Goal: Task Accomplishment & Management: Complete application form

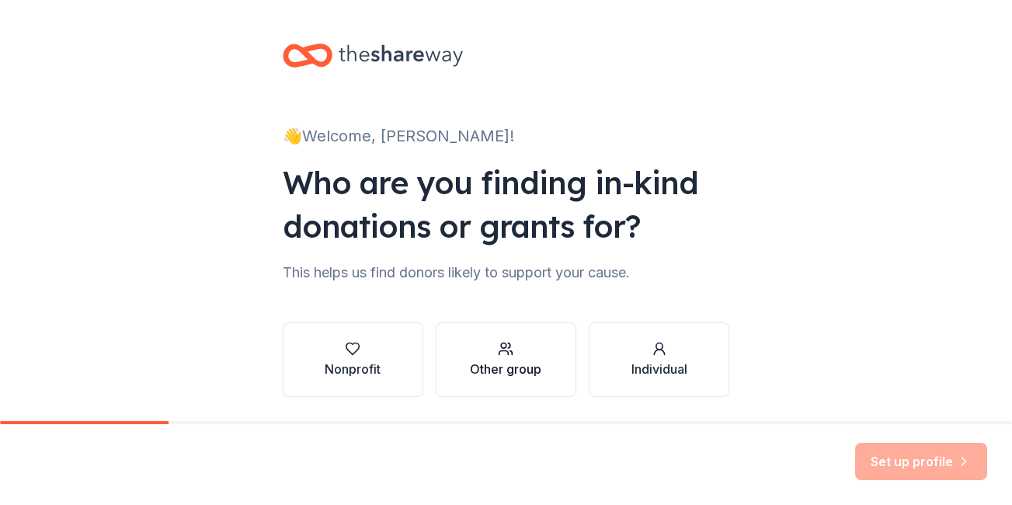
click at [501, 347] on icon "button" at bounding box center [506, 349] width 16 height 16
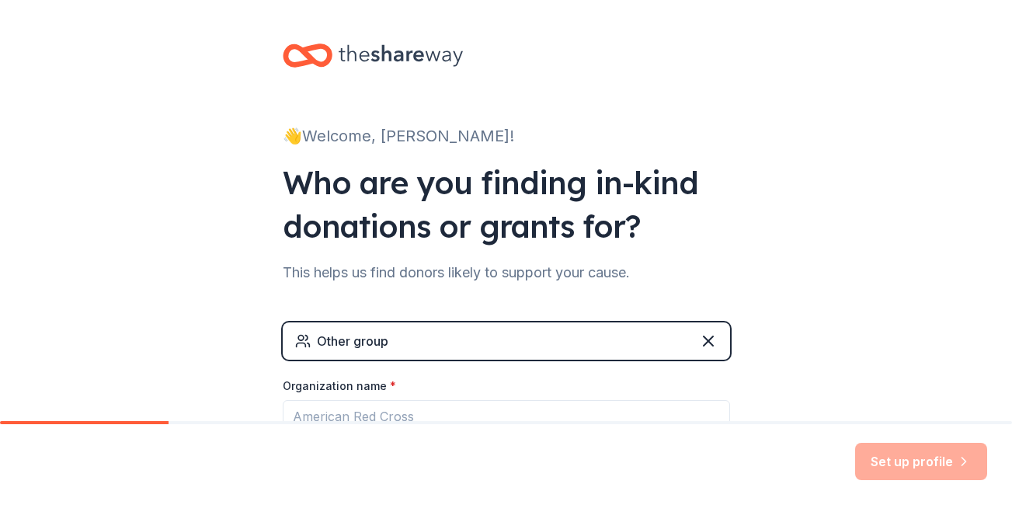
click at [458, 336] on div "Other group" at bounding box center [507, 340] width 448 height 37
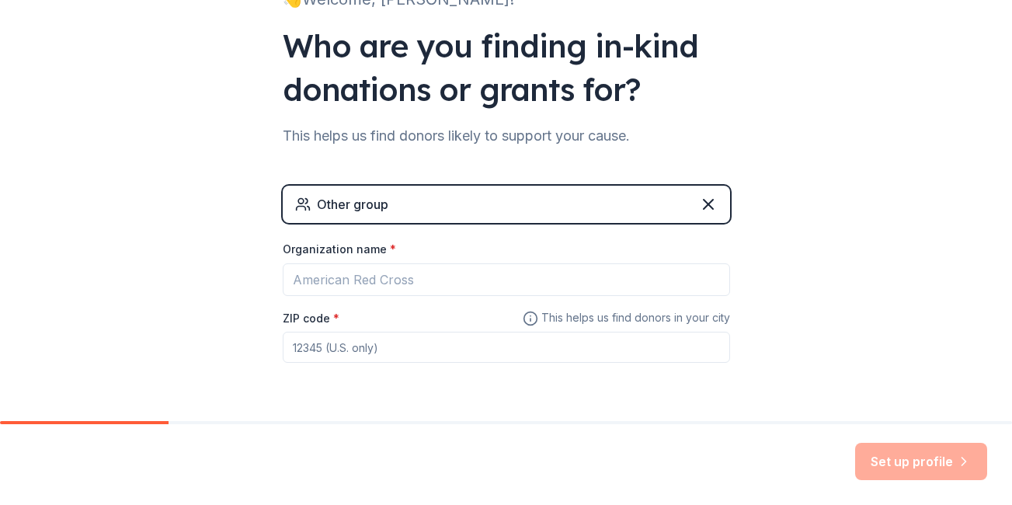
scroll to position [163, 0]
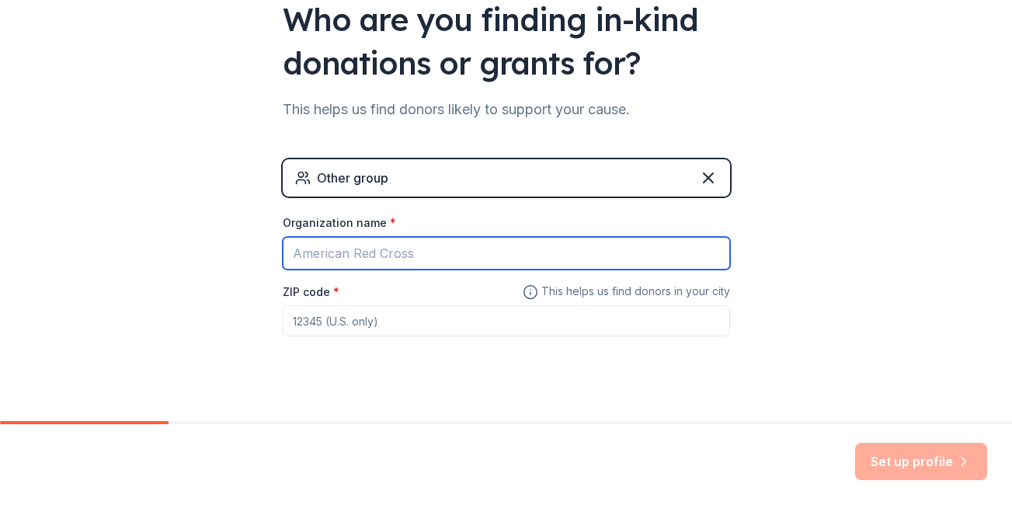
click at [330, 260] on input "Organization name *" at bounding box center [507, 253] width 448 height 33
type input "S"
type input "[PERSON_NAME][GEOGRAPHIC_DATA]"
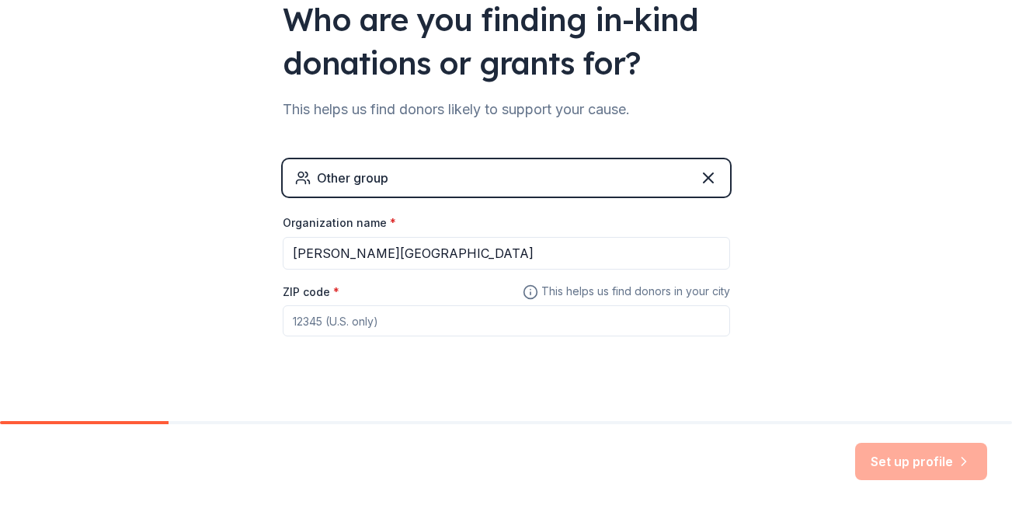
click at [300, 323] on input "ZIP code *" at bounding box center [507, 320] width 448 height 31
type input "19136"
click at [912, 472] on button "Set up profile" at bounding box center [921, 461] width 132 height 37
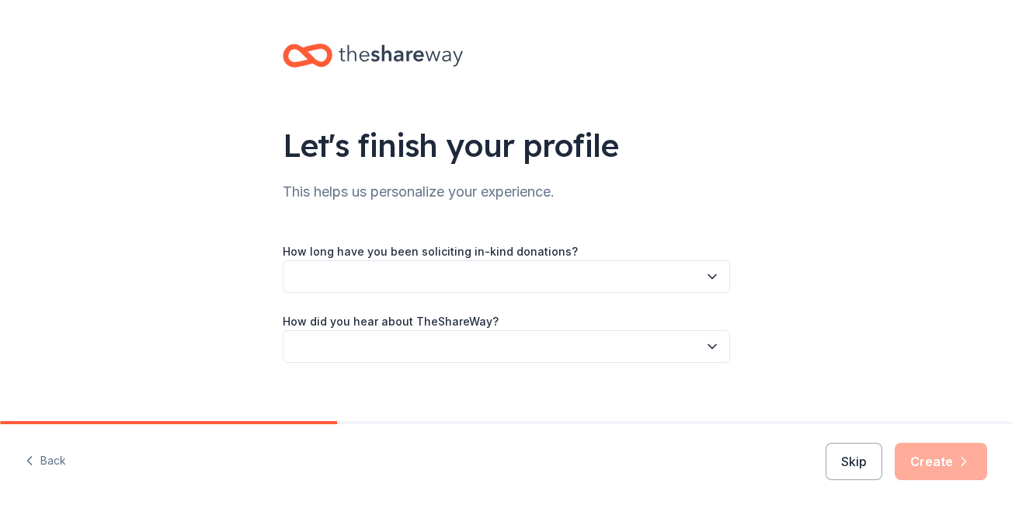
click at [441, 269] on button "button" at bounding box center [507, 276] width 448 height 33
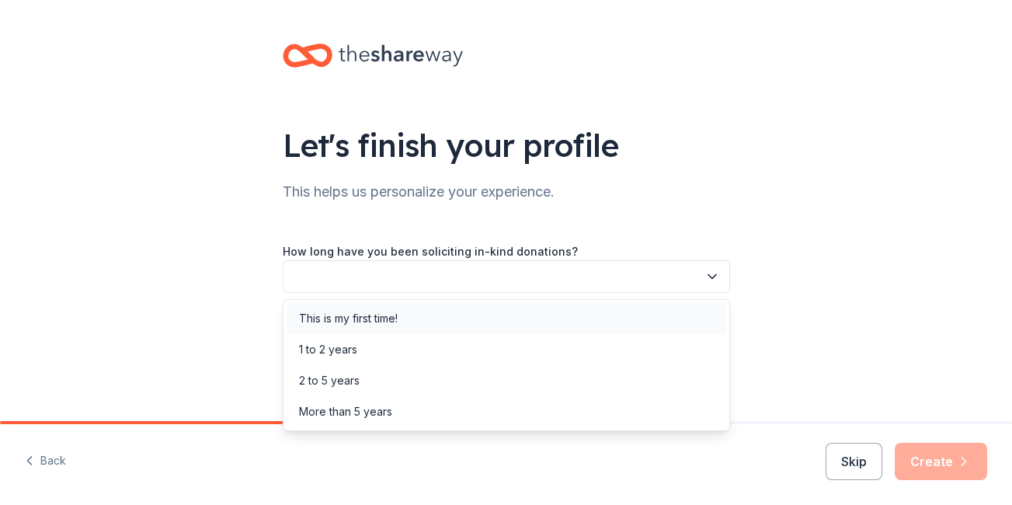
click at [423, 319] on div "This is my first time!" at bounding box center [507, 318] width 440 height 31
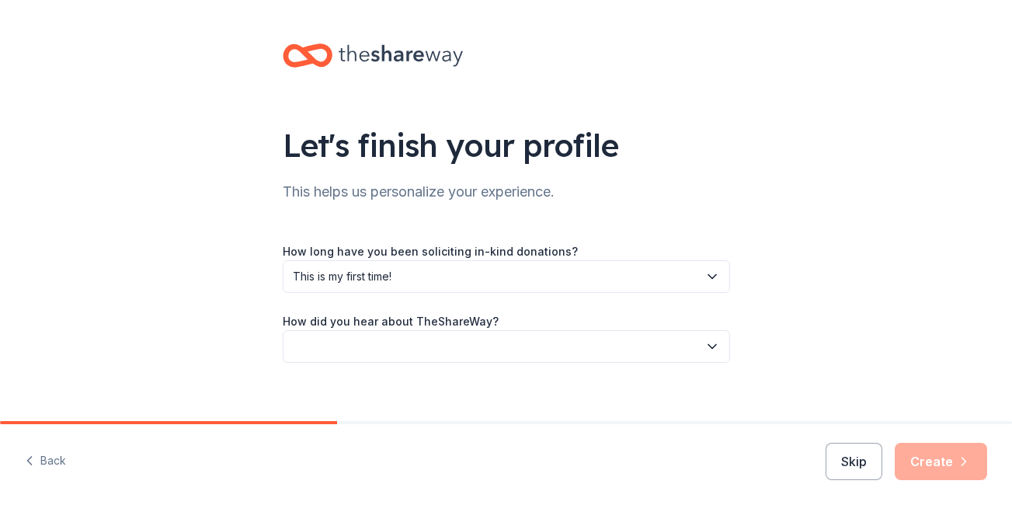
click at [428, 340] on button "button" at bounding box center [507, 346] width 448 height 33
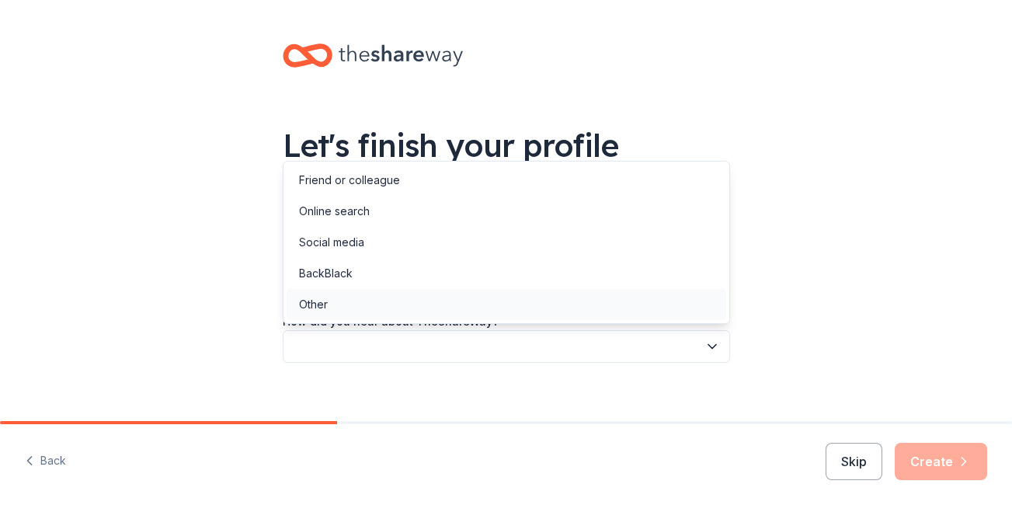
click at [382, 302] on div "Other" at bounding box center [507, 304] width 440 height 31
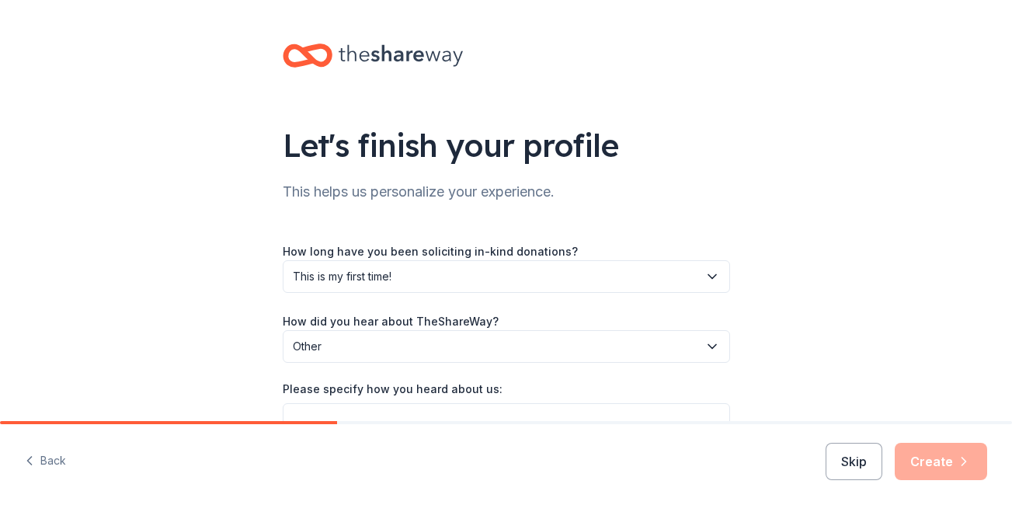
scroll to position [89, 0]
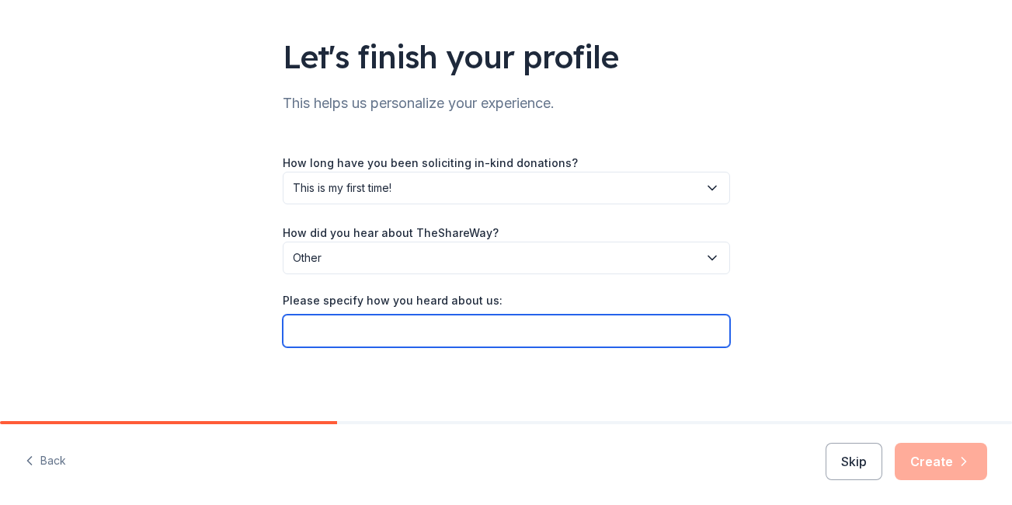
click at [521, 329] on input "Please specify how you heard about us:" at bounding box center [507, 331] width 448 height 33
type input "coworker"
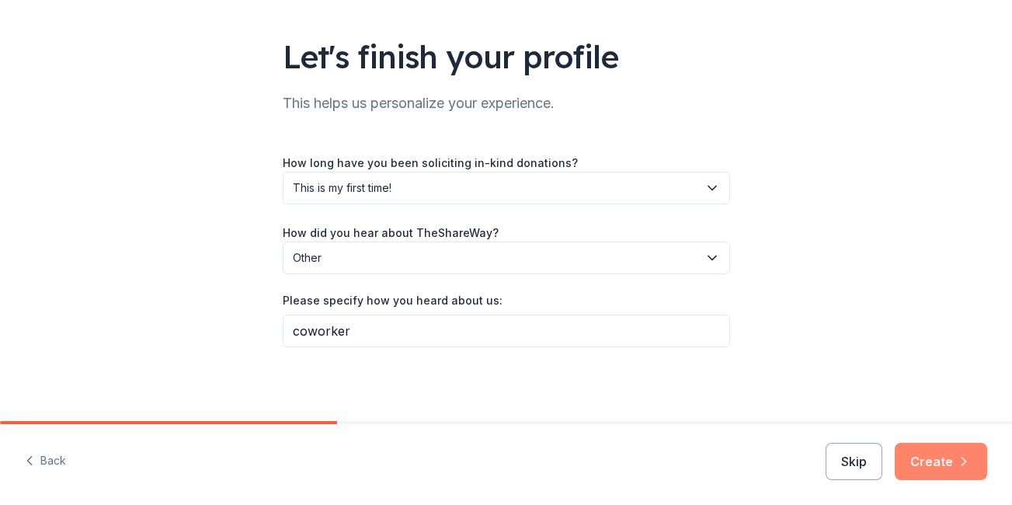
click at [932, 461] on button "Create" at bounding box center [941, 461] width 92 height 37
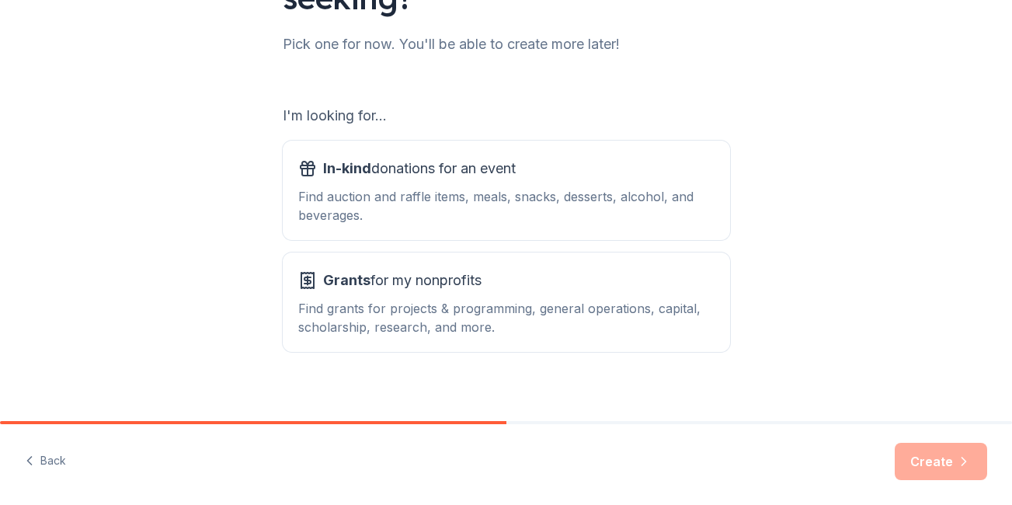
scroll to position [206, 0]
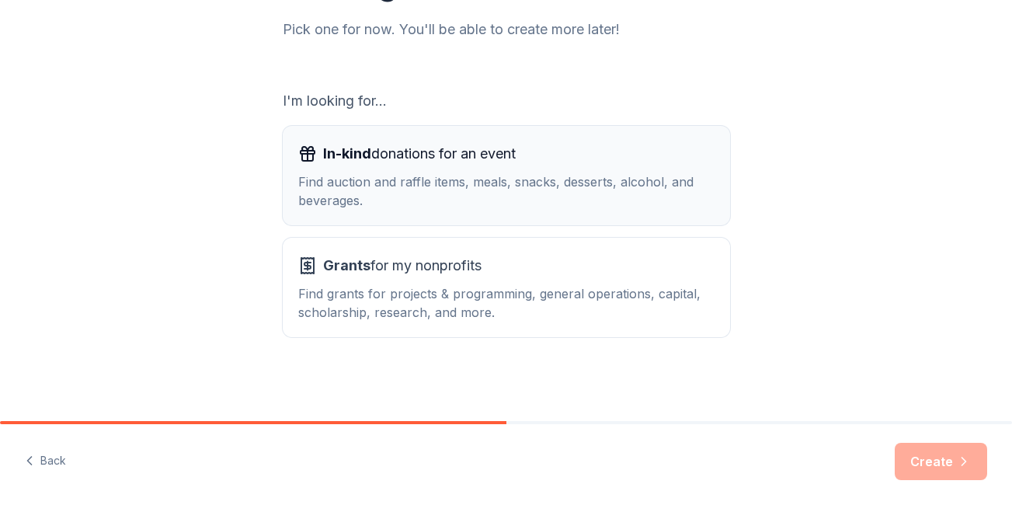
click at [603, 152] on div "In-kind donations for an event" at bounding box center [506, 153] width 416 height 25
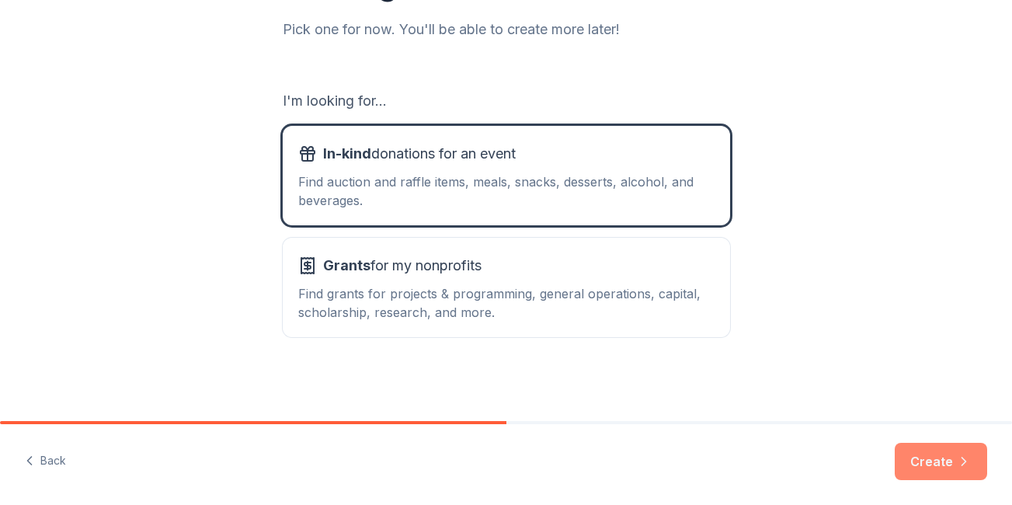
click at [917, 446] on button "Create" at bounding box center [941, 461] width 92 height 37
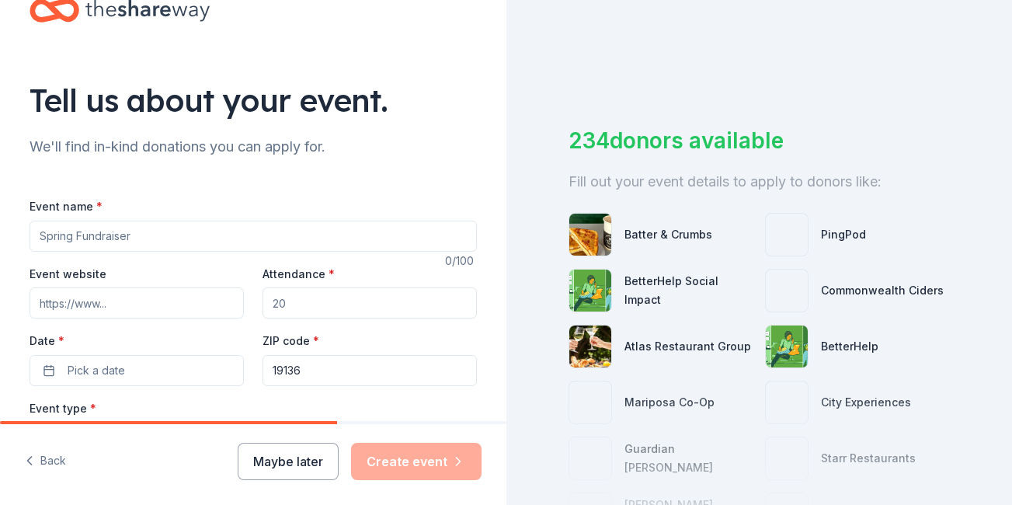
scroll to position [54, 0]
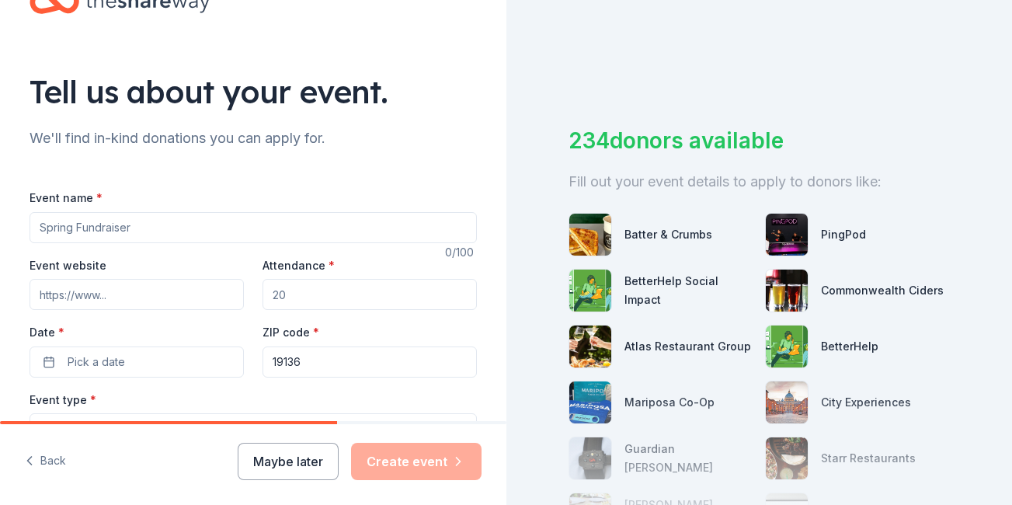
click at [218, 238] on input "Event name *" at bounding box center [254, 227] width 448 height 31
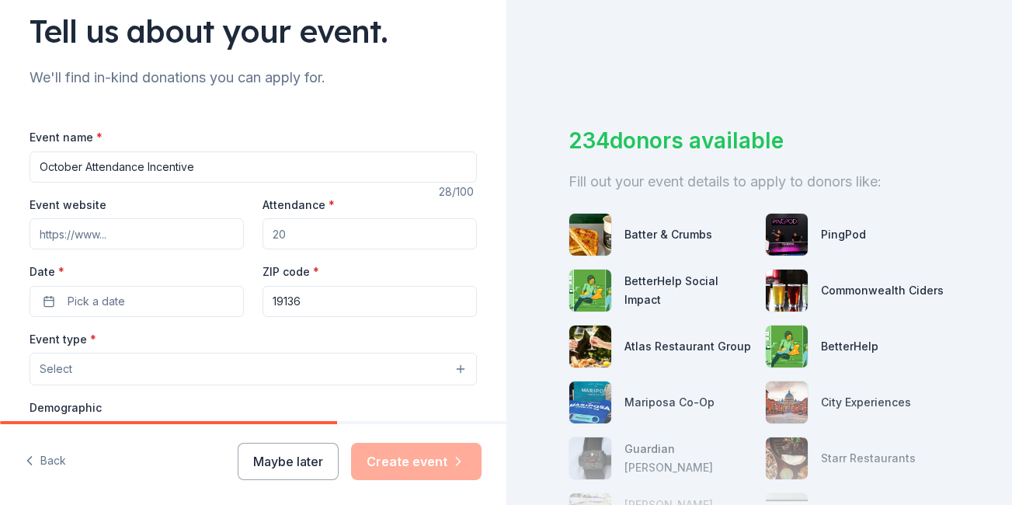
scroll to position [113, 0]
type input "October Attendance Incentive"
click at [305, 234] on input "Attendance *" at bounding box center [370, 235] width 214 height 31
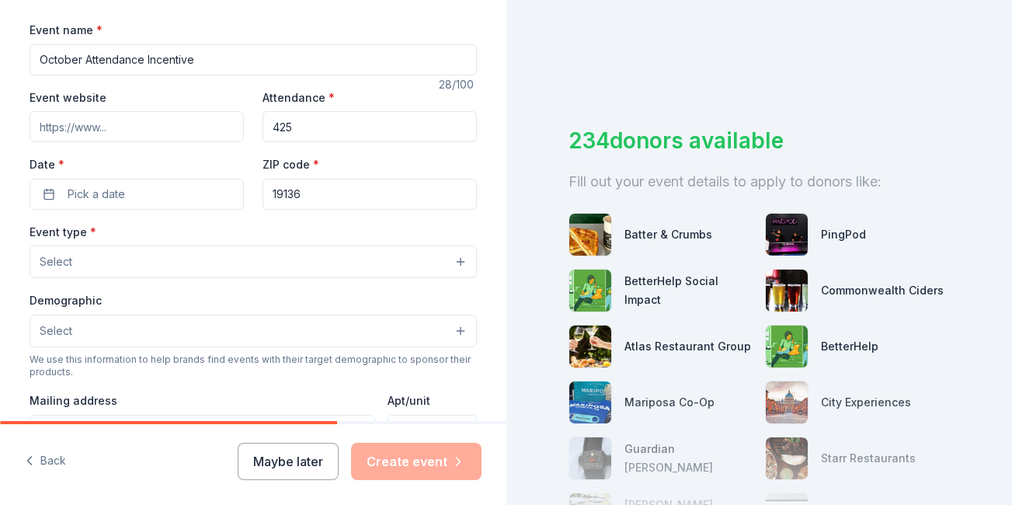
scroll to position [226, 0]
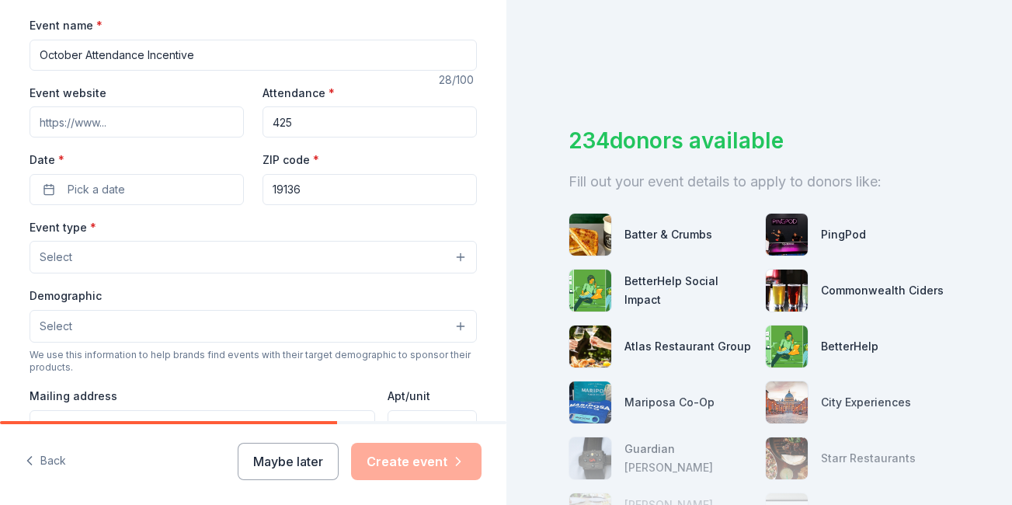
type input "425"
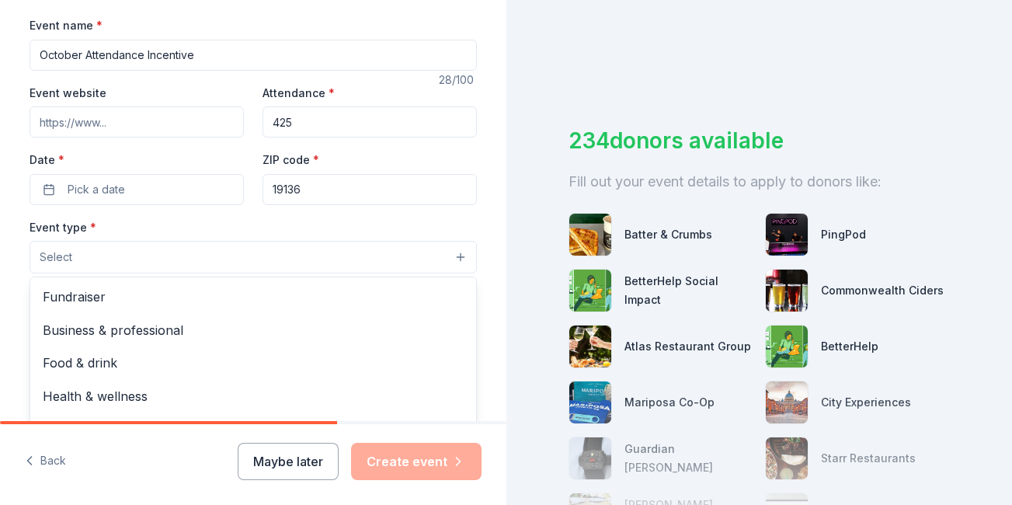
click at [223, 270] on button "Select" at bounding box center [254, 257] width 448 height 33
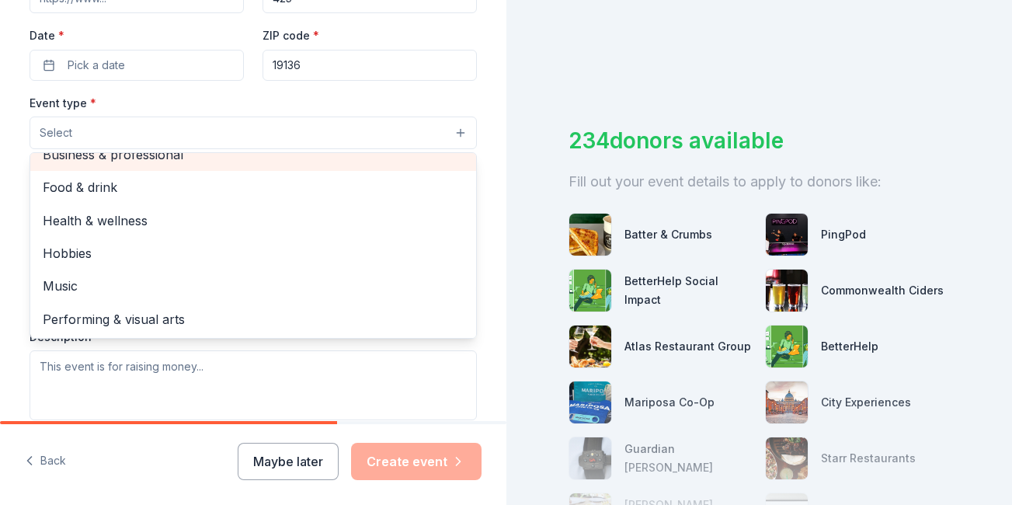
scroll to position [0, 0]
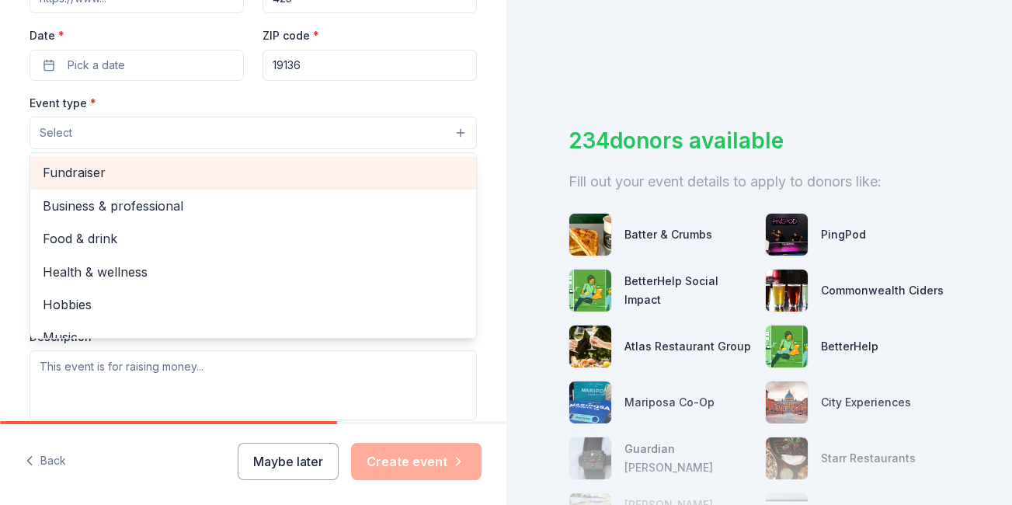
click at [143, 167] on span "Fundraiser" at bounding box center [253, 172] width 421 height 20
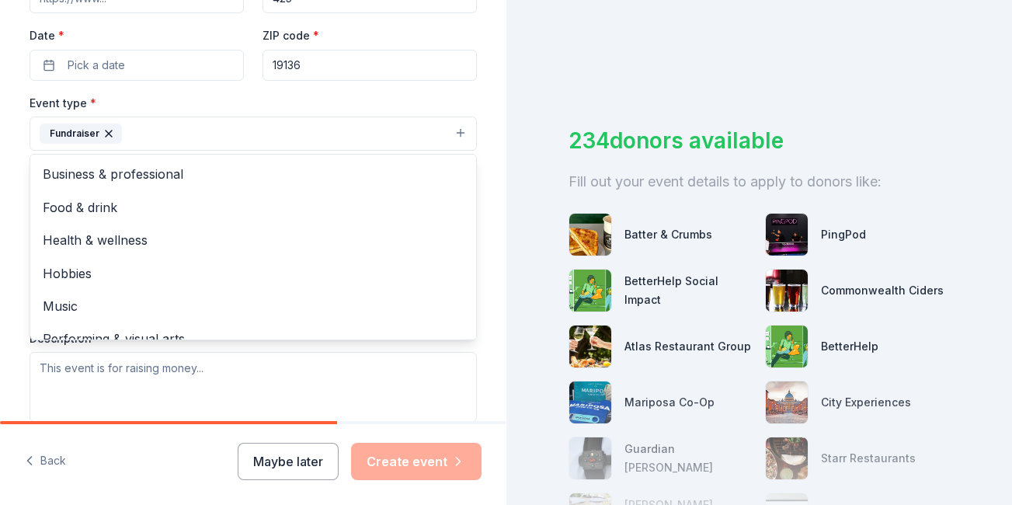
click at [353, 352] on div "Event type * Fundraiser Business & professional Food & drink Health & wellness …" at bounding box center [254, 257] width 448 height 329
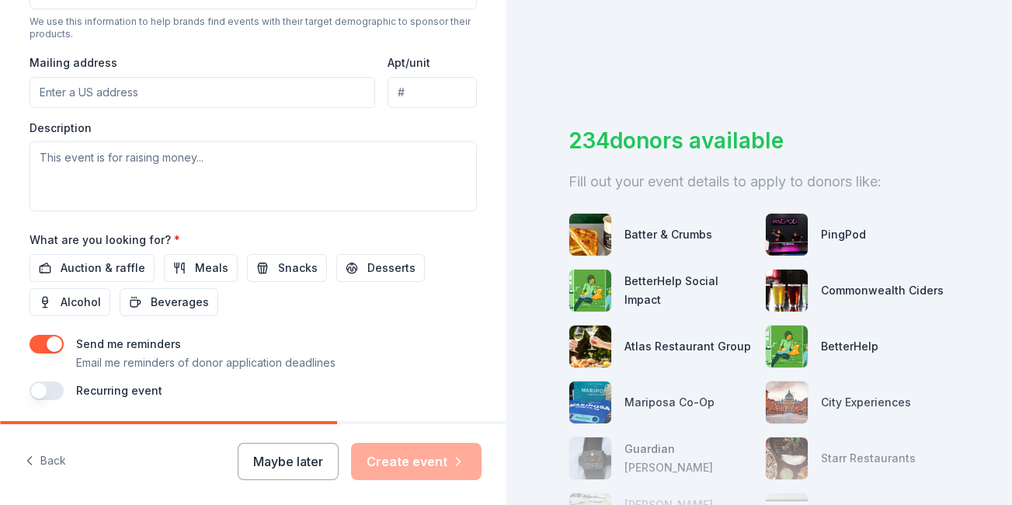
scroll to position [584, 0]
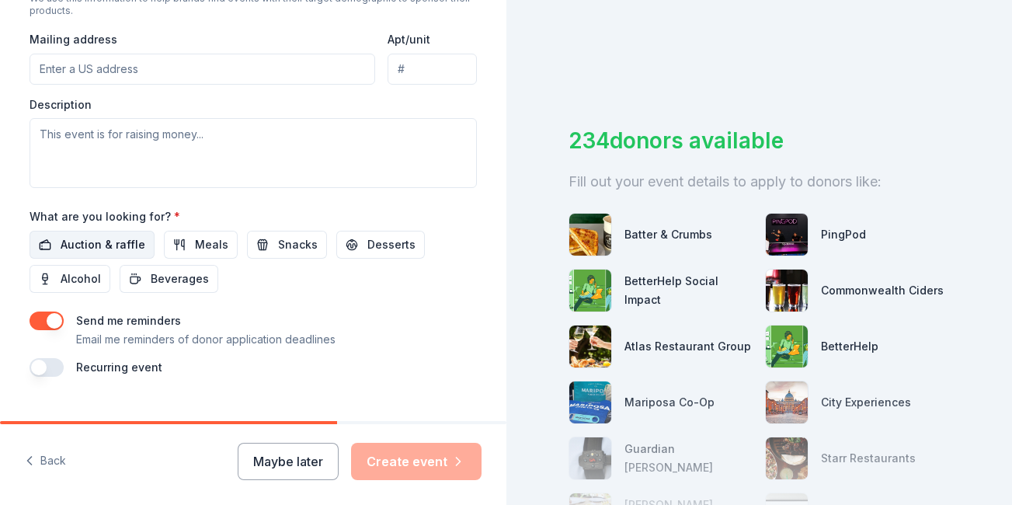
click at [124, 248] on span "Auction & raffle" at bounding box center [103, 244] width 85 height 19
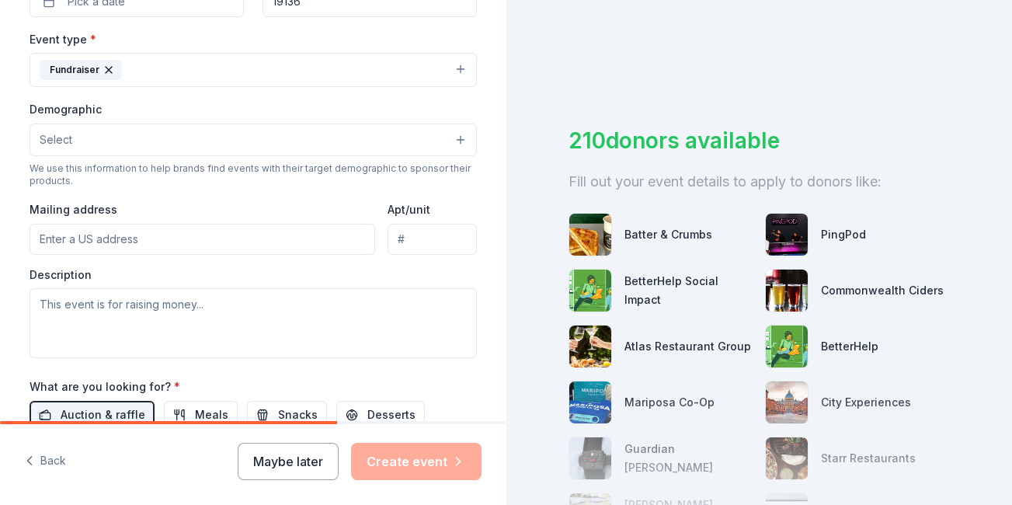
scroll to position [416, 0]
click at [253, 130] on button "Select" at bounding box center [254, 138] width 448 height 33
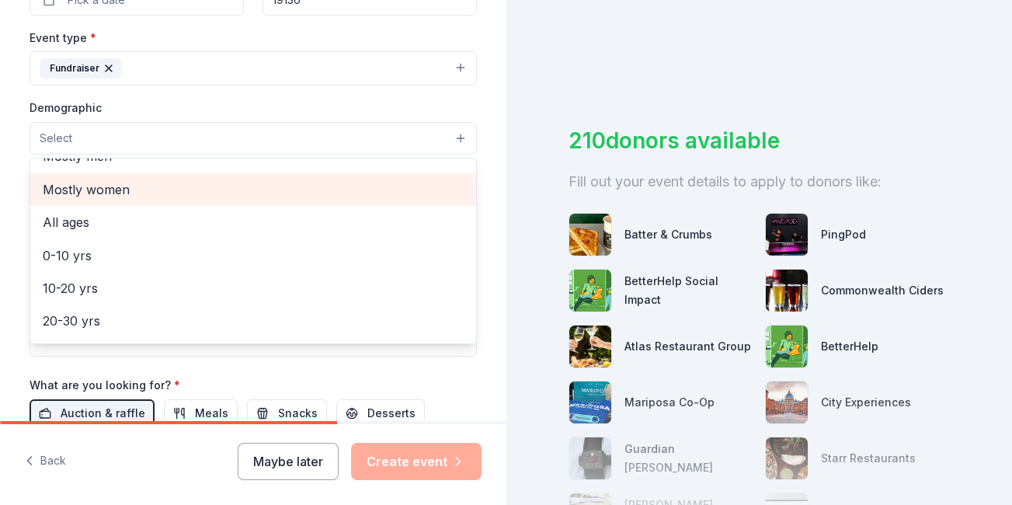
scroll to position [55, 0]
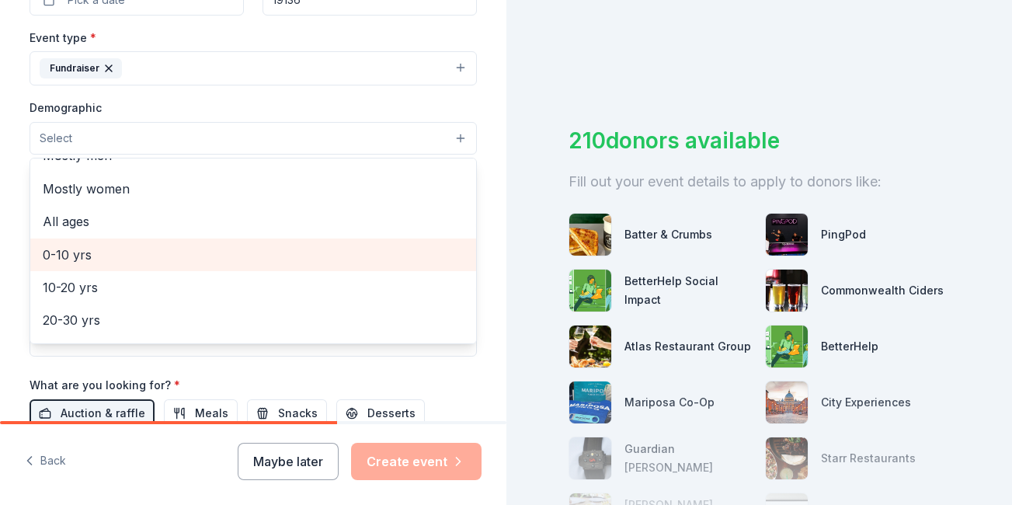
click at [146, 253] on span "0-10 yrs" at bounding box center [253, 255] width 421 height 20
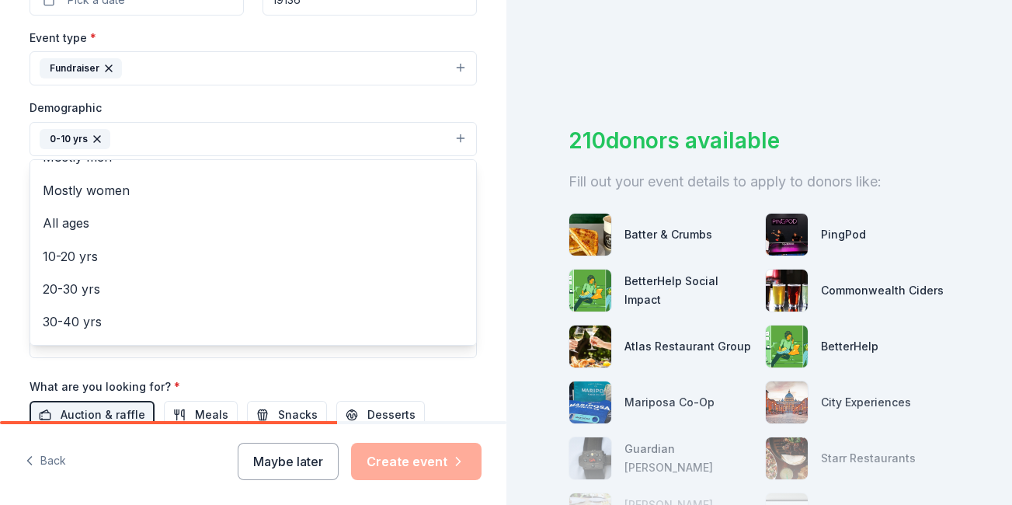
click at [494, 96] on div "Tell us about your event. We'll find in-kind donations you can apply for. Event…" at bounding box center [253, 102] width 497 height 1037
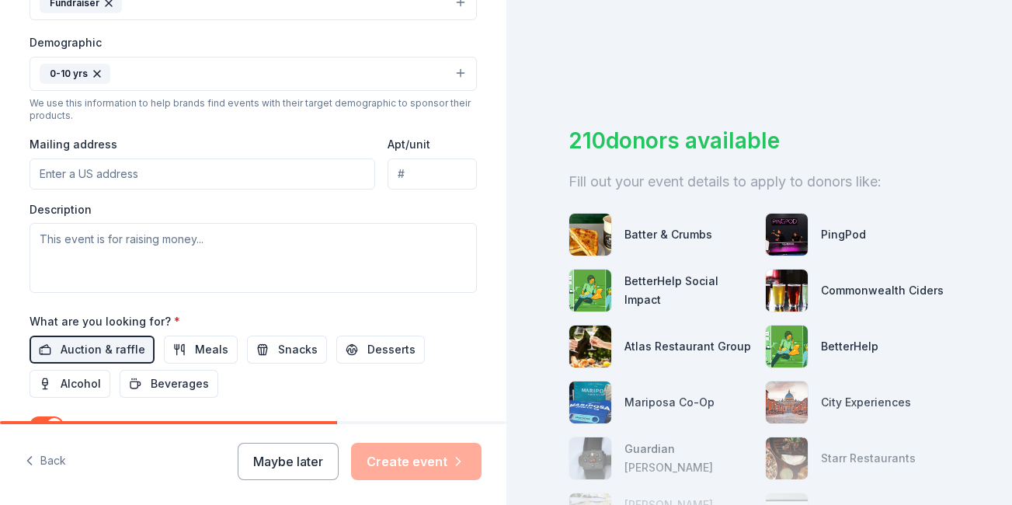
scroll to position [517, 0]
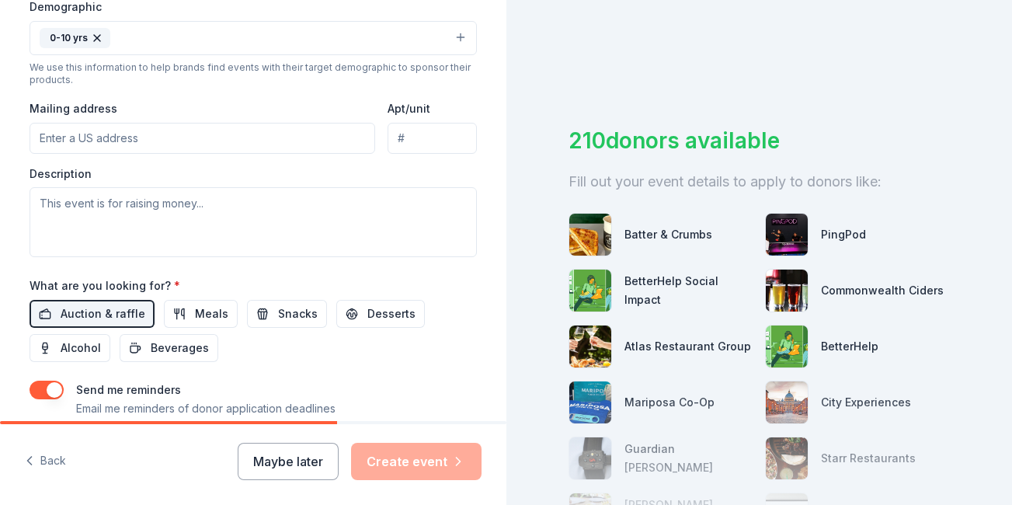
click at [385, 467] on div "Maybe later Create event" at bounding box center [360, 461] width 244 height 37
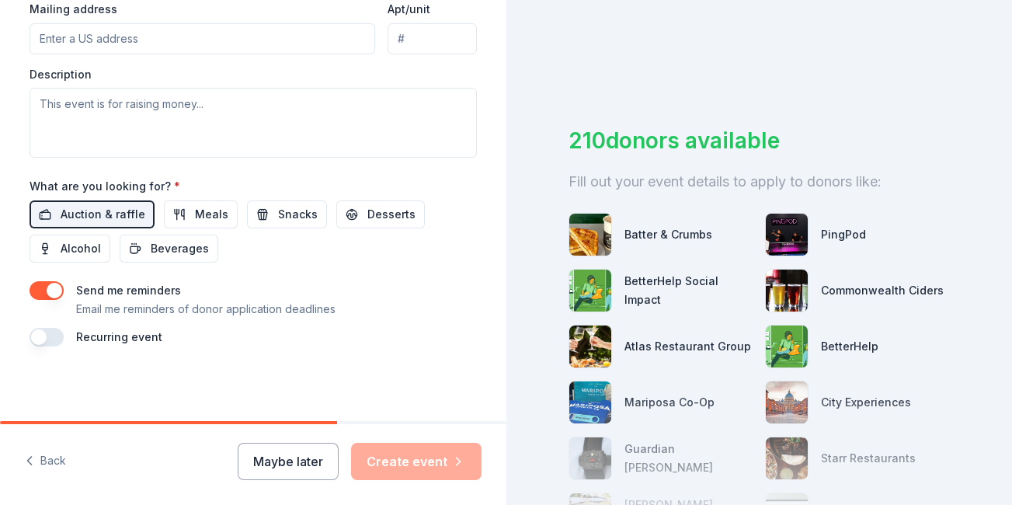
click at [59, 333] on button "button" at bounding box center [47, 337] width 34 height 19
click at [54, 287] on button "button" at bounding box center [47, 290] width 34 height 19
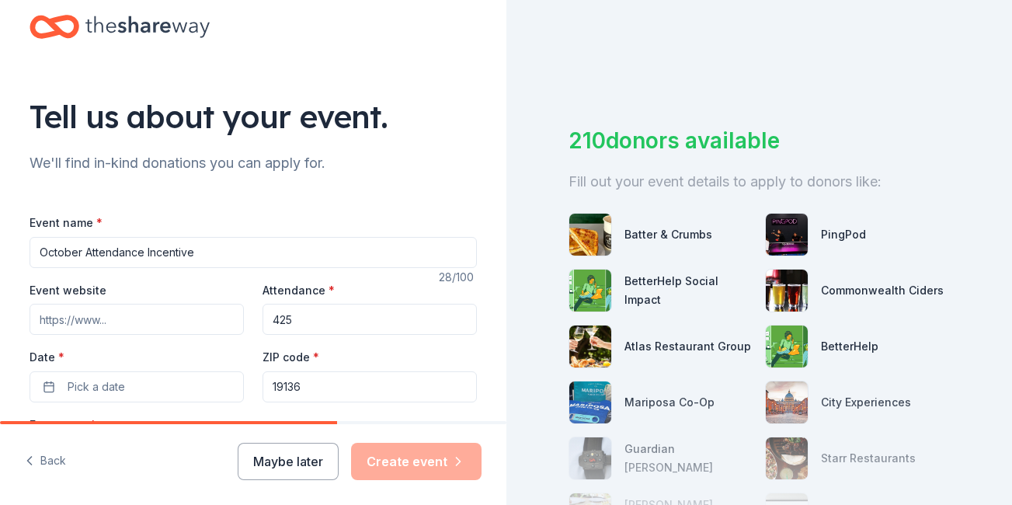
scroll to position [0, 0]
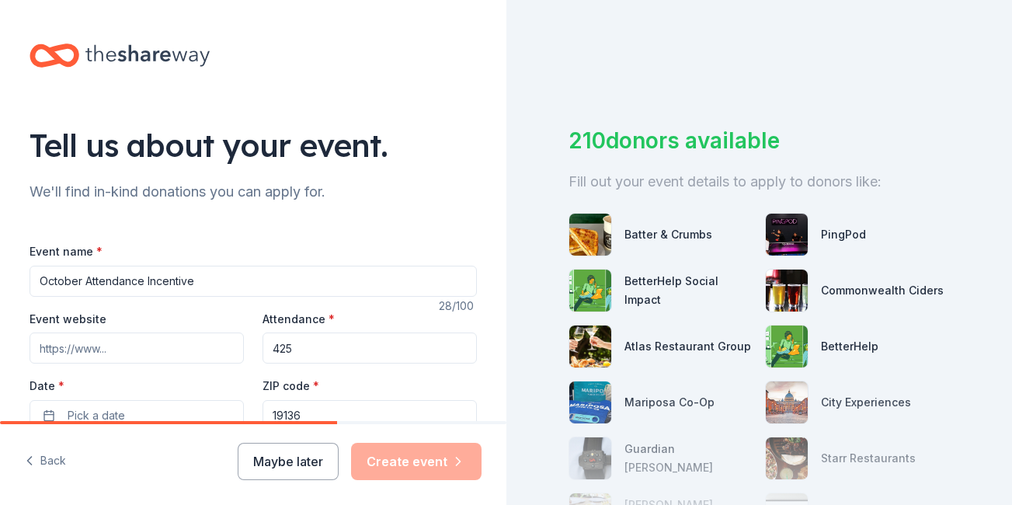
click at [596, 242] on img at bounding box center [590, 235] width 42 height 42
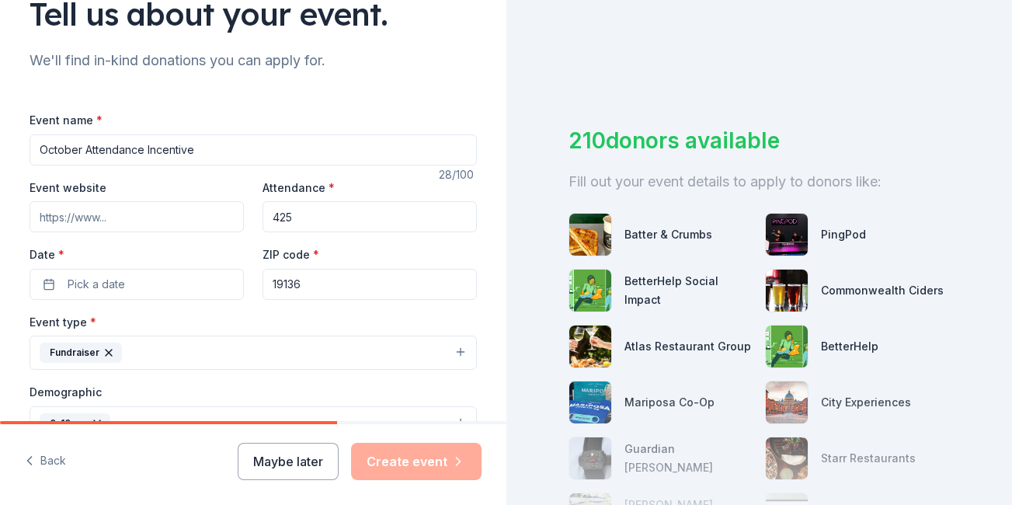
scroll to position [158, 0]
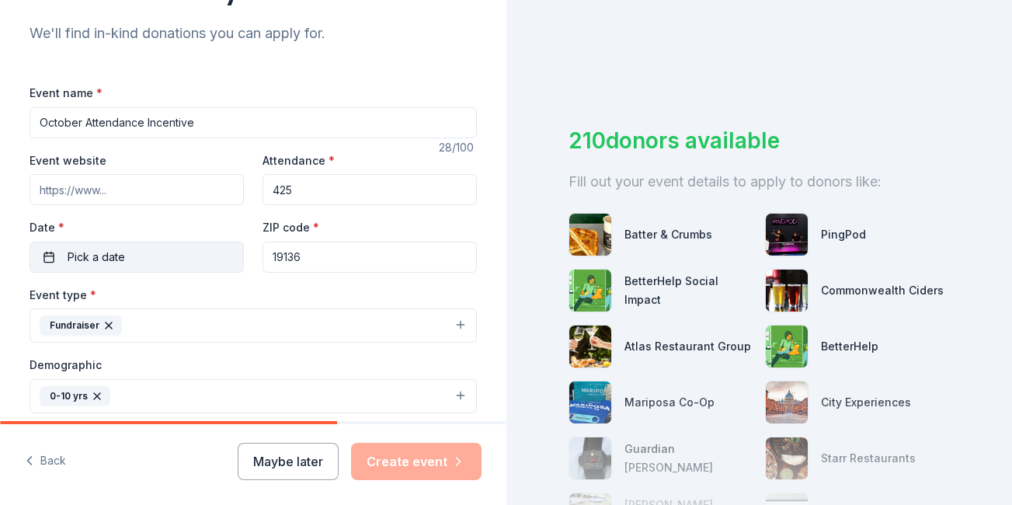
click at [146, 253] on button "Pick a date" at bounding box center [137, 257] width 214 height 31
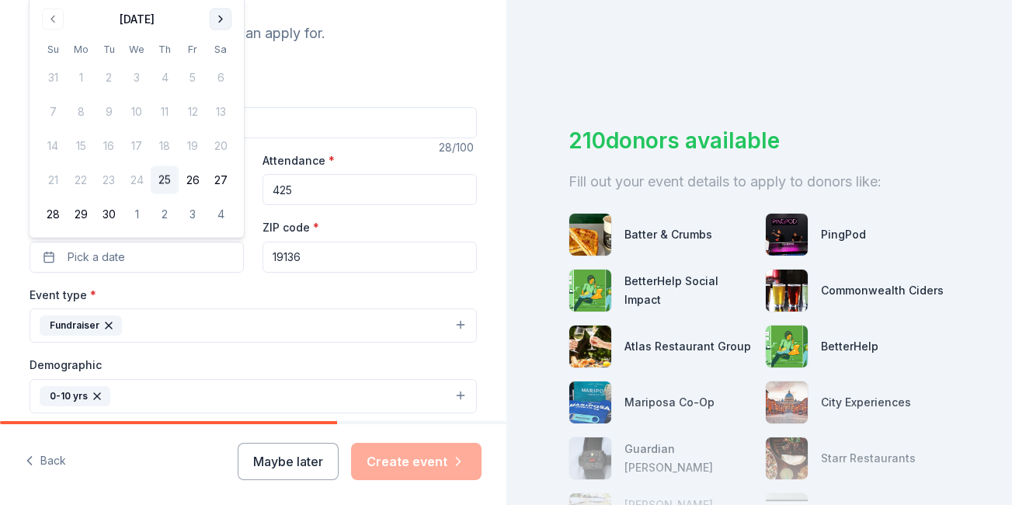
click at [223, 20] on button "Go to next month" at bounding box center [221, 20] width 22 height 22
click at [192, 214] on button "31" at bounding box center [193, 214] width 28 height 28
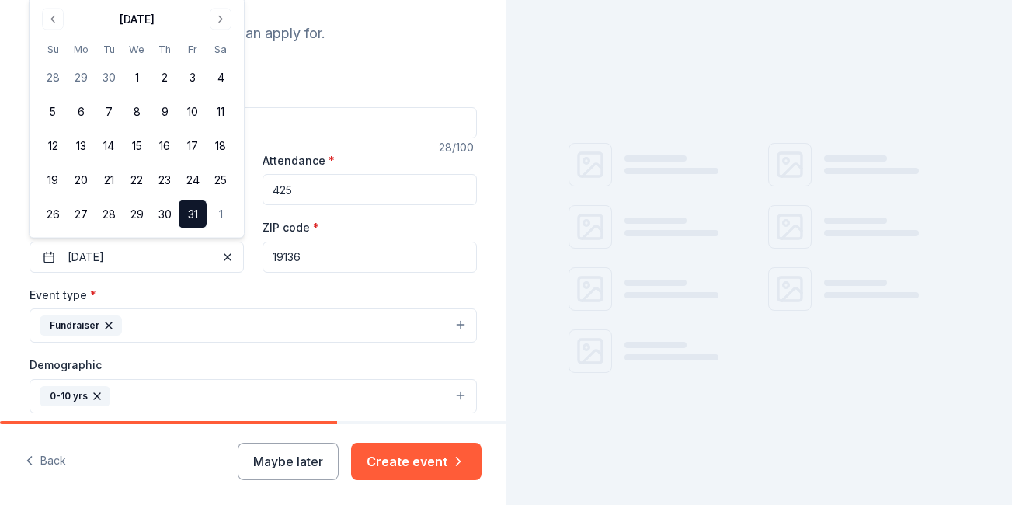
click at [330, 228] on div "ZIP code * 19136" at bounding box center [370, 245] width 214 height 55
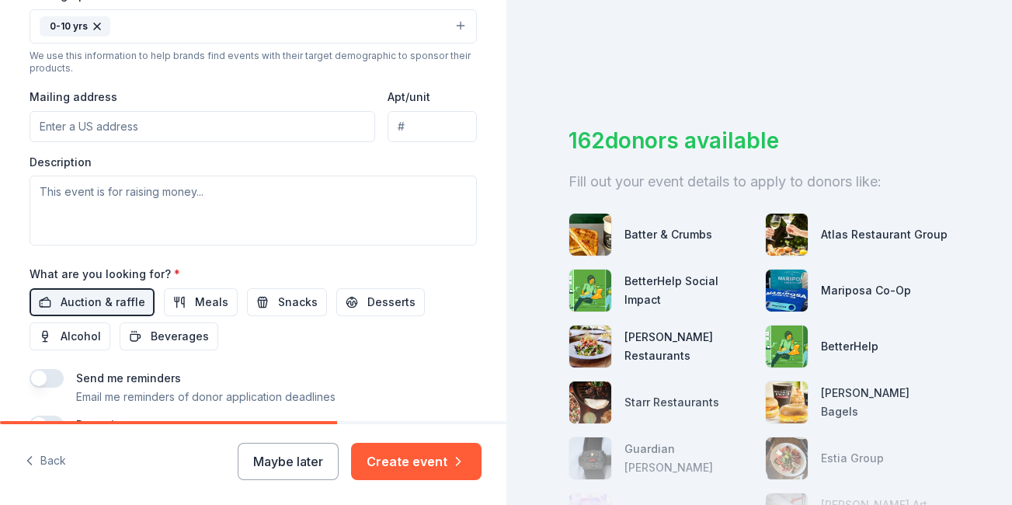
scroll to position [616, 0]
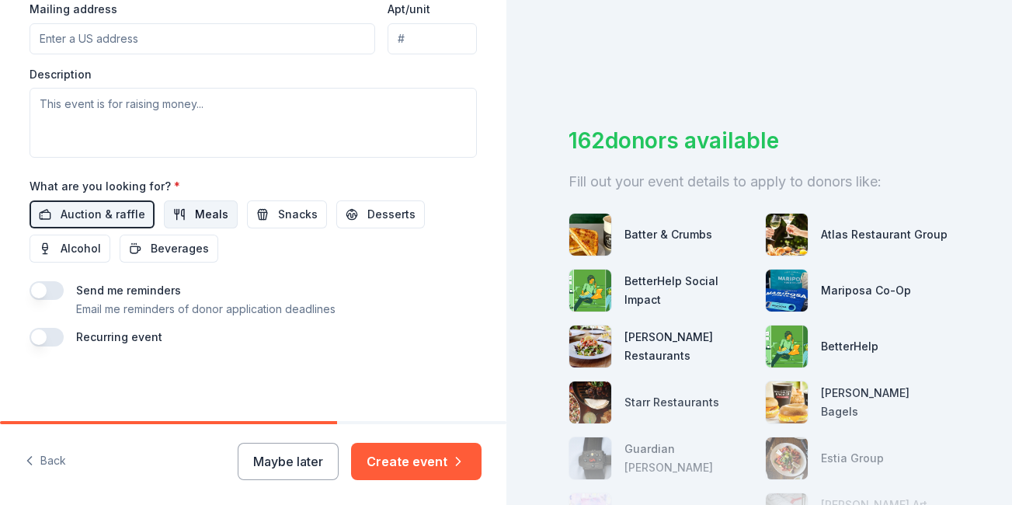
click at [207, 218] on span "Meals" at bounding box center [211, 214] width 33 height 19
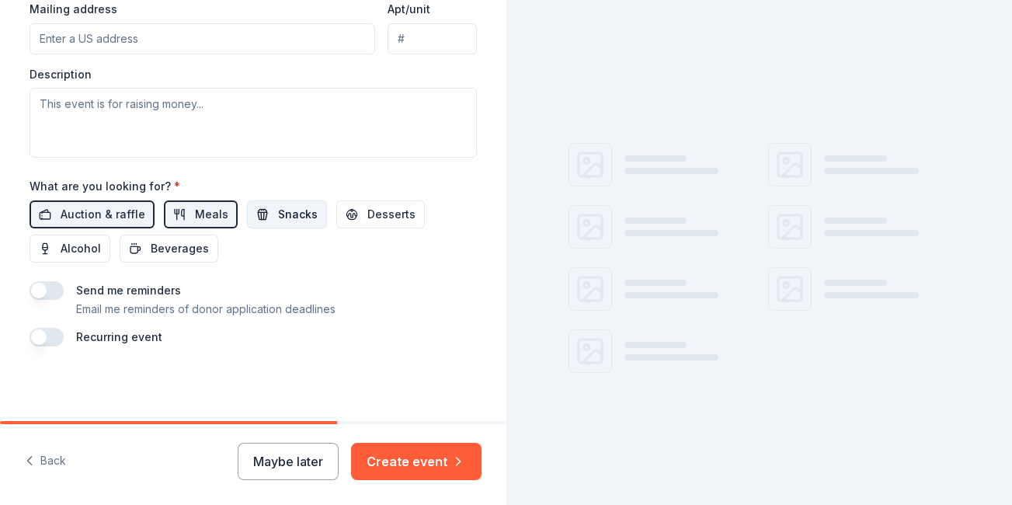
click at [292, 211] on span "Snacks" at bounding box center [298, 214] width 40 height 19
click at [355, 220] on button "Desserts" at bounding box center [380, 214] width 89 height 28
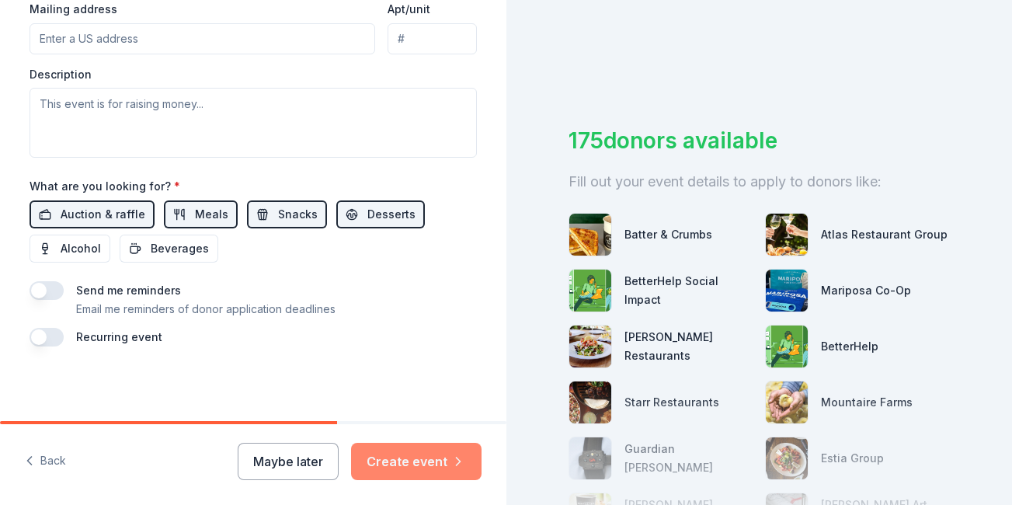
click at [406, 458] on button "Create event" at bounding box center [416, 461] width 131 height 37
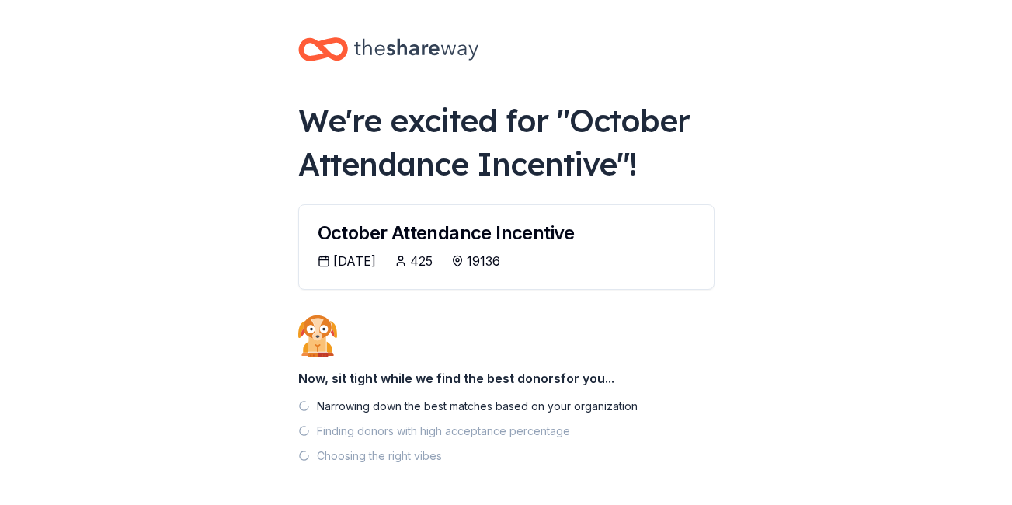
scroll to position [63, 0]
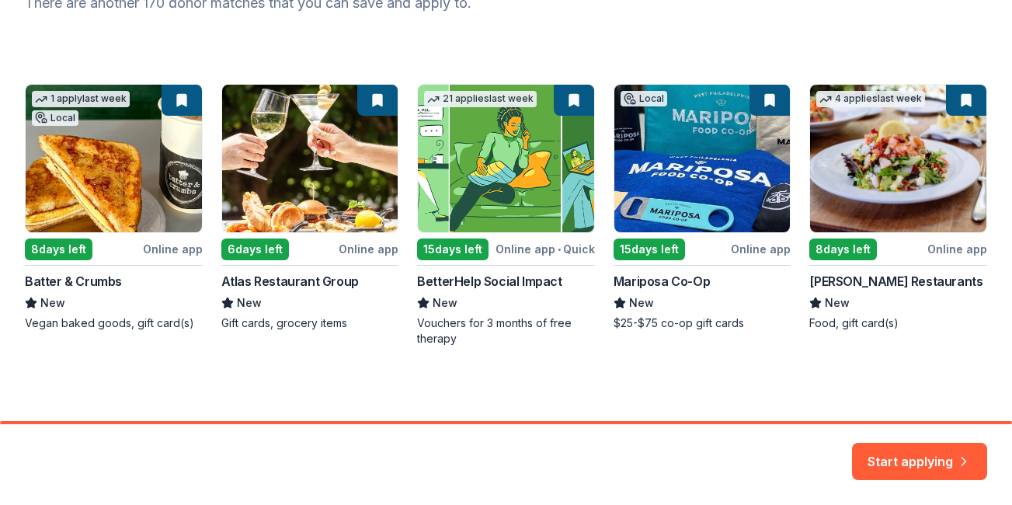
scroll to position [231, 0]
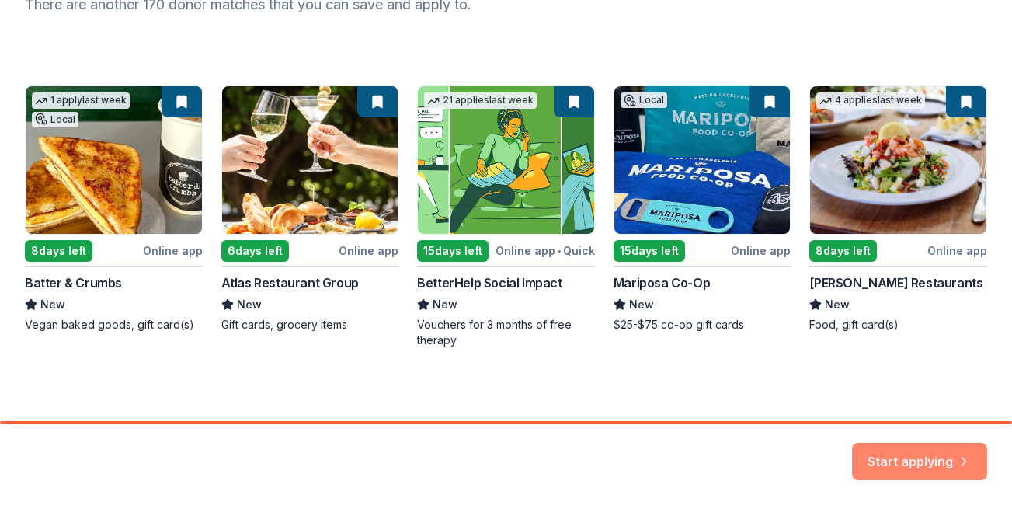
click at [905, 466] on button "Start applying" at bounding box center [919, 452] width 135 height 37
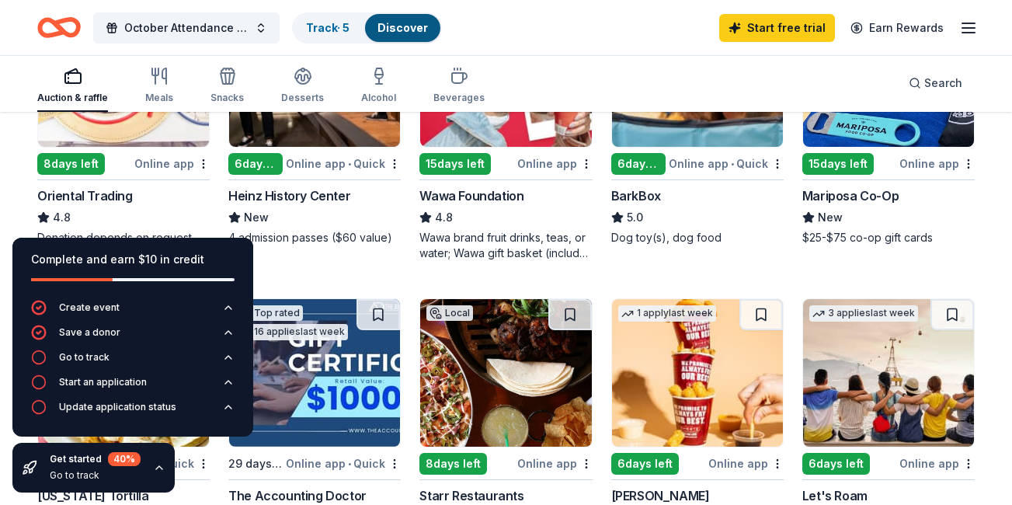
scroll to position [454, 0]
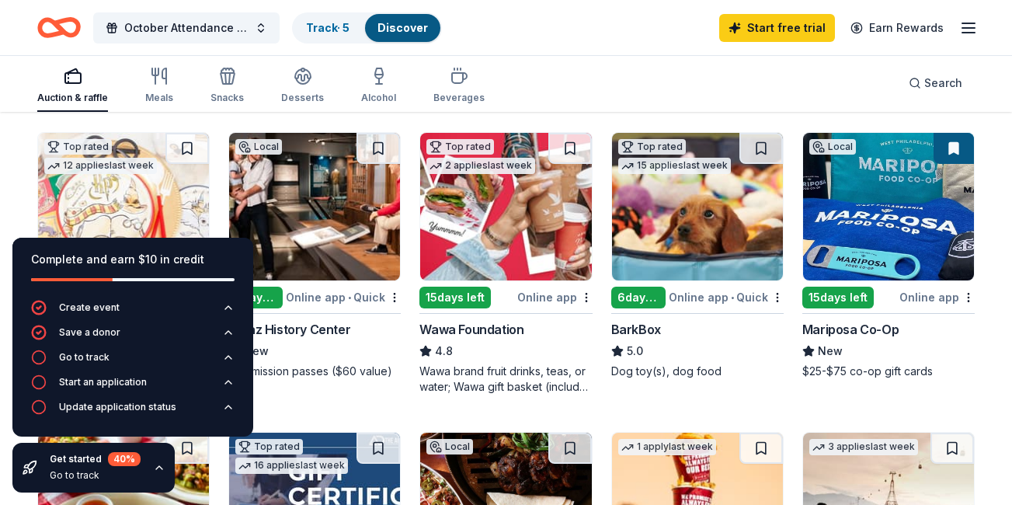
click at [474, 226] on img at bounding box center [505, 207] width 171 height 148
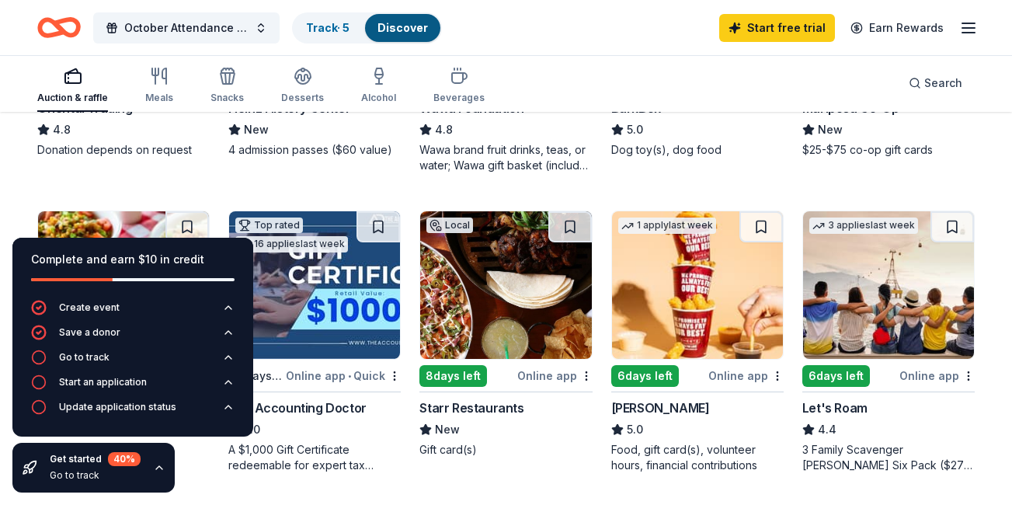
scroll to position [671, 0]
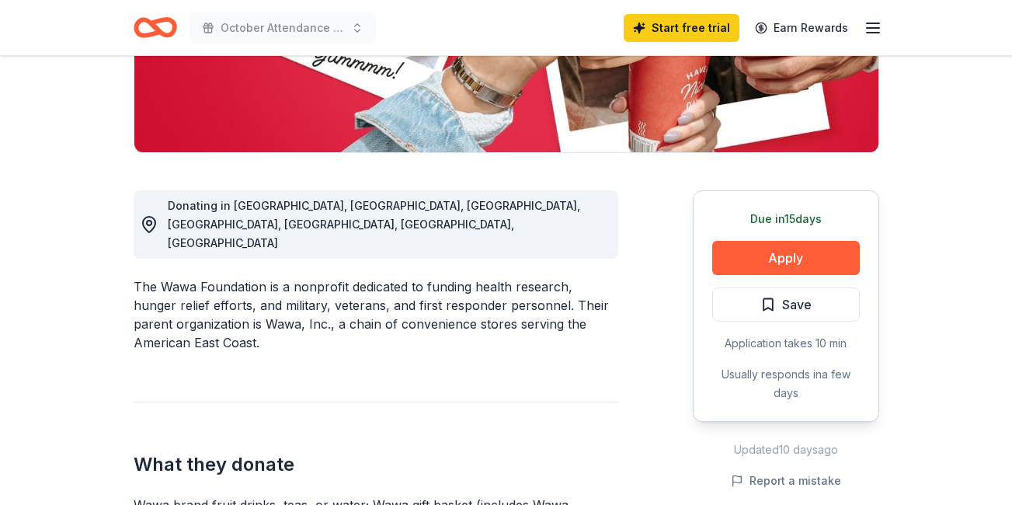
scroll to position [333, 0]
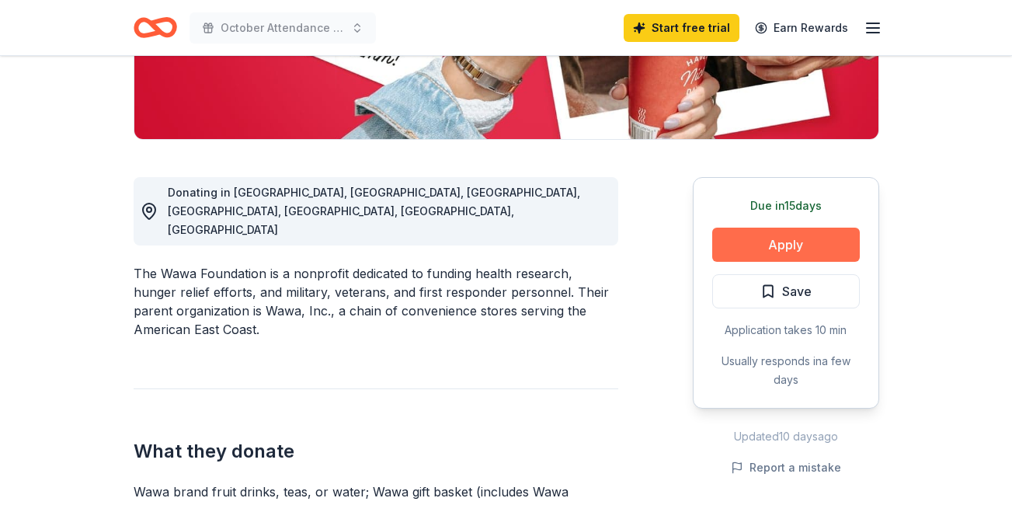
click at [789, 239] on button "Apply" at bounding box center [786, 245] width 148 height 34
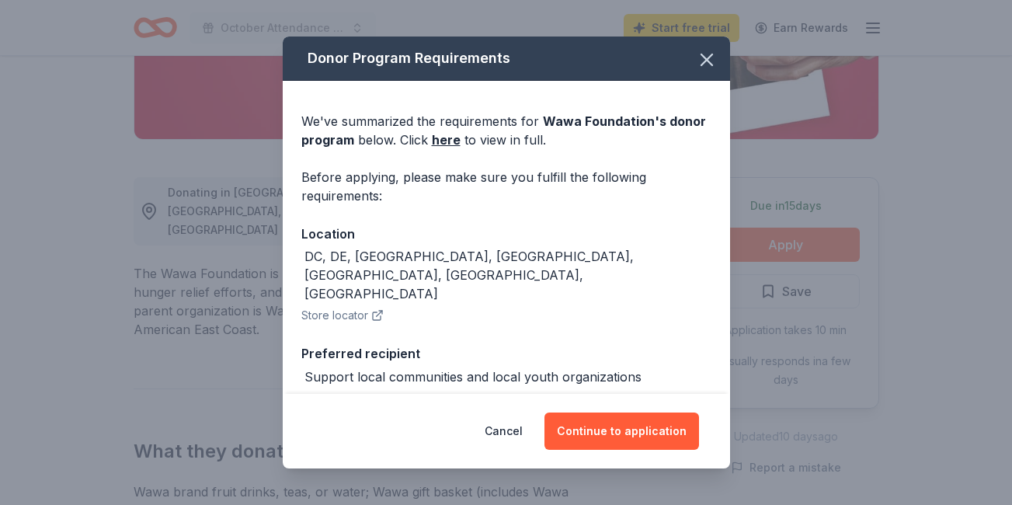
scroll to position [98, 0]
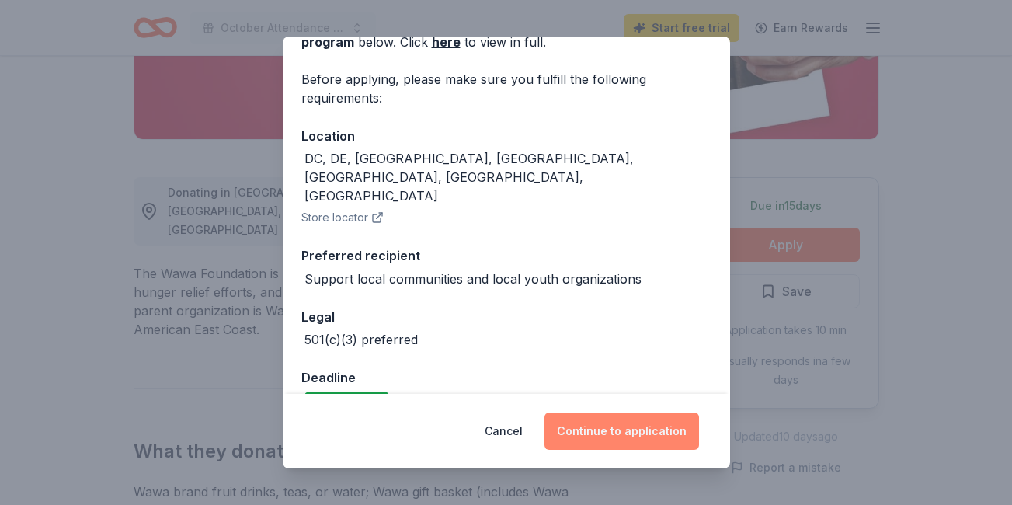
click at [603, 434] on button "Continue to application" at bounding box center [622, 431] width 155 height 37
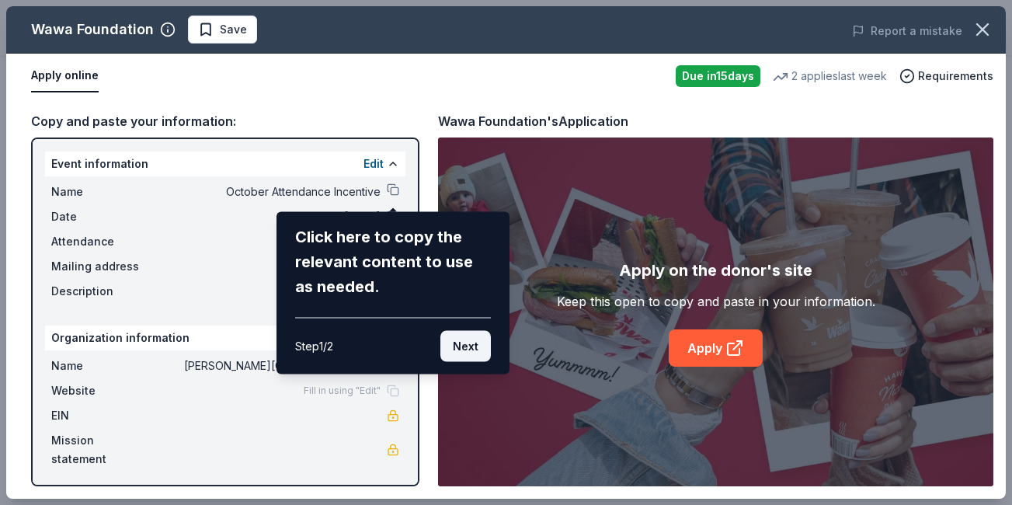
click at [462, 347] on button "Next" at bounding box center [466, 346] width 51 height 31
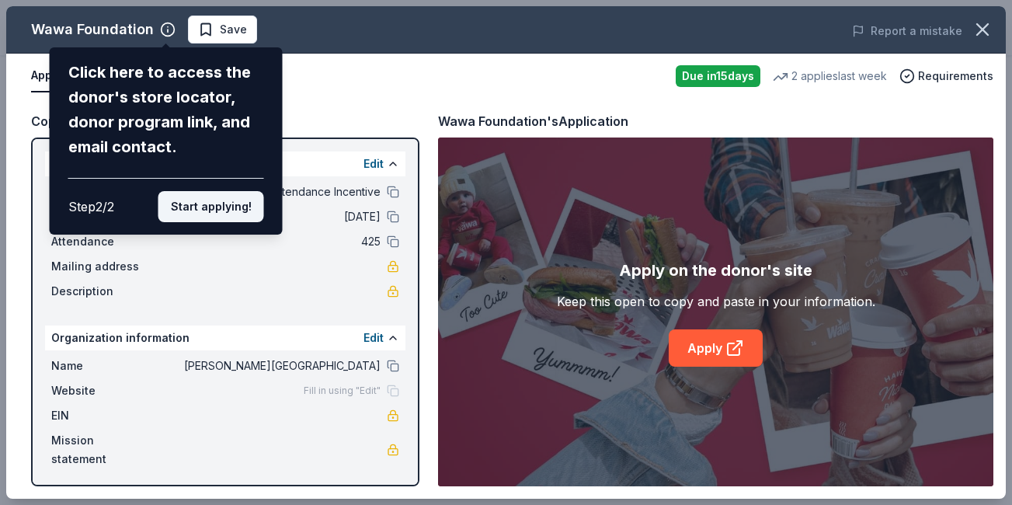
click at [227, 207] on button "Start applying!" at bounding box center [211, 206] width 106 height 31
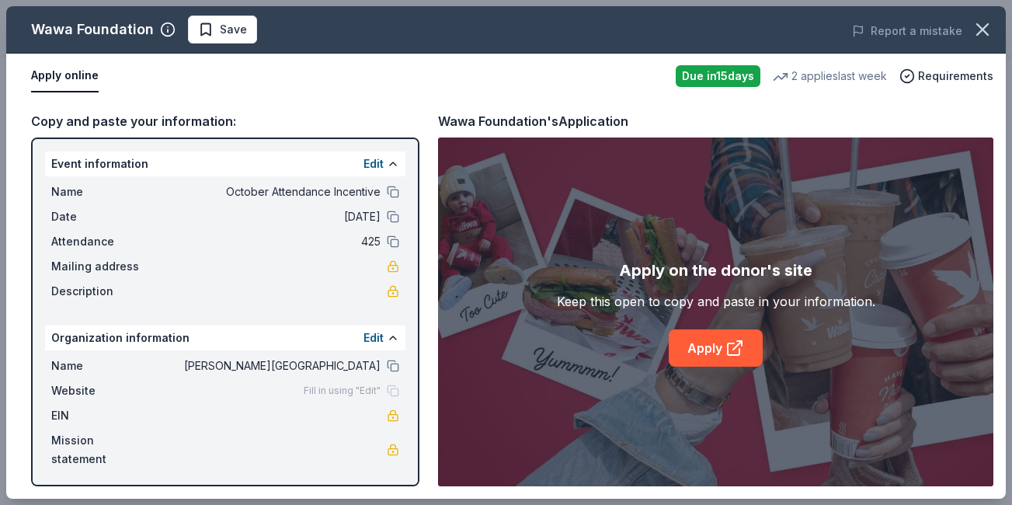
click at [72, 72] on button "Apply online" at bounding box center [65, 76] width 68 height 33
click at [690, 343] on link "Apply" at bounding box center [716, 347] width 94 height 37
